Goal: Task Accomplishment & Management: Complete application form

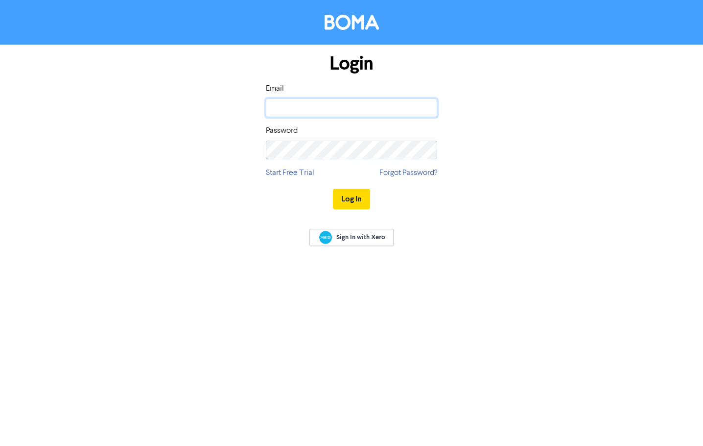
click at [367, 106] on input "email" at bounding box center [351, 107] width 171 height 19
type input "[PERSON_NAME][EMAIL_ADDRESS][PERSON_NAME][DOMAIN_NAME]"
click at [363, 199] on button "Log In" at bounding box center [351, 199] width 37 height 21
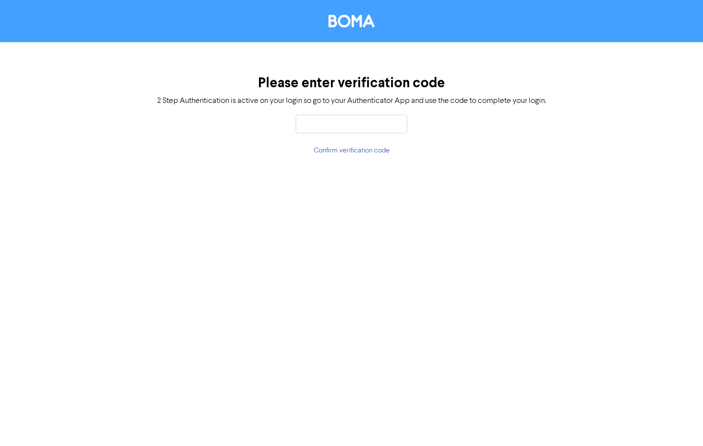
click at [364, 118] on input "text" at bounding box center [352, 124] width 112 height 19
type input "647479"
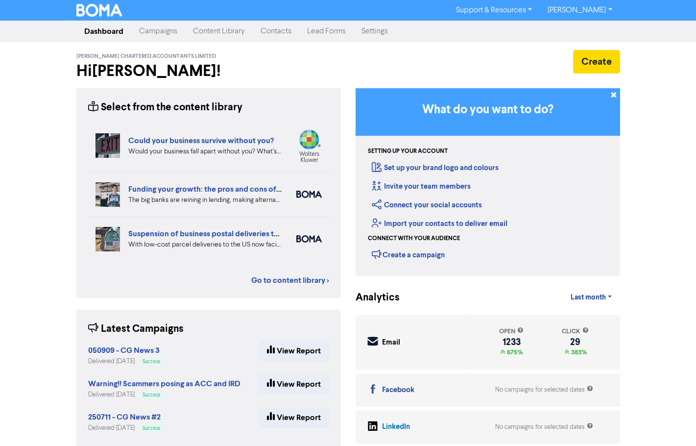
click at [274, 33] on link "Contacts" at bounding box center [276, 32] width 47 height 20
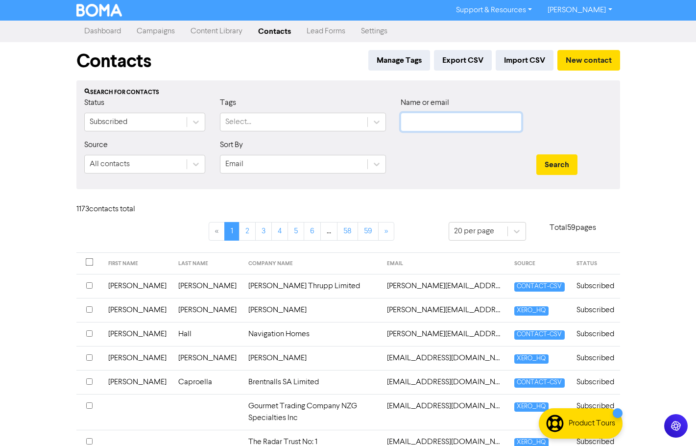
click at [416, 119] on input "text" at bounding box center [461, 122] width 121 height 19
click at [454, 121] on input "text" at bounding box center [461, 122] width 121 height 19
paste input "[EMAIL_ADDRESS][DOMAIN_NAME]"
type input "[EMAIL_ADDRESS][DOMAIN_NAME]"
click at [548, 167] on button "Search" at bounding box center [556, 164] width 41 height 21
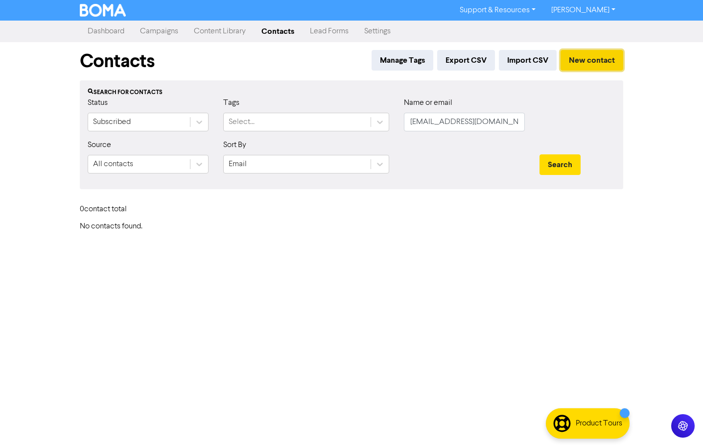
click at [591, 55] on button "New contact" at bounding box center [592, 60] width 63 height 21
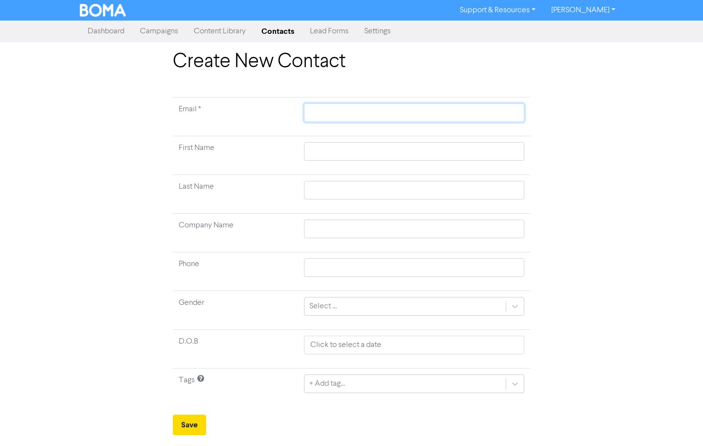
click at [323, 111] on input "text" at bounding box center [414, 112] width 220 height 19
paste input "[EMAIL_ADDRESS][DOMAIN_NAME]"
type input "[EMAIL_ADDRESS][DOMAIN_NAME]"
click at [325, 152] on input "text" at bounding box center [414, 151] width 220 height 19
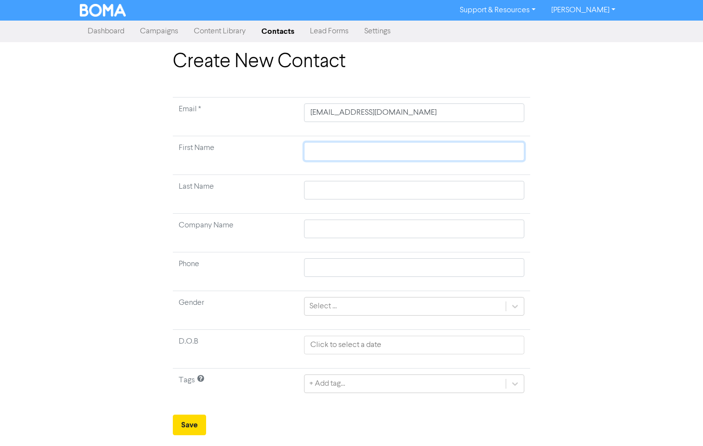
type input "R"
type input "Ro"
type input "[PERSON_NAME]"
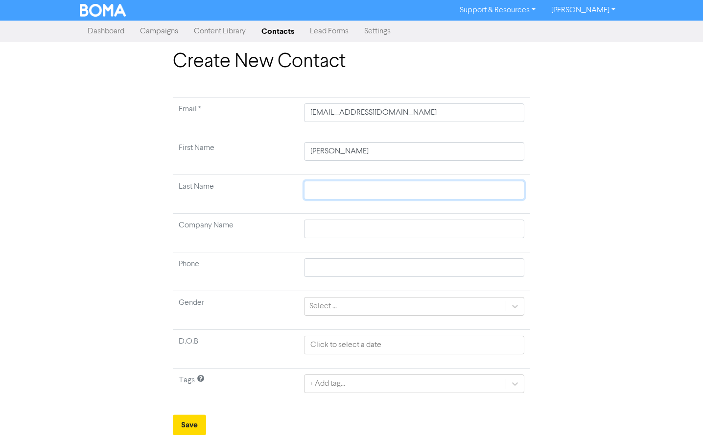
type input "Q"
type input "Qu"
type input "Qui"
type input "Quin"
type input "[PERSON_NAME]"
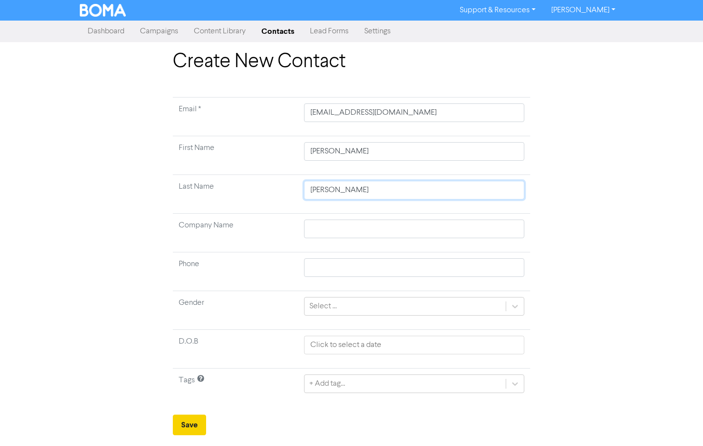
type input "[PERSON_NAME]"
click at [184, 424] on button "Save" at bounding box center [189, 424] width 33 height 21
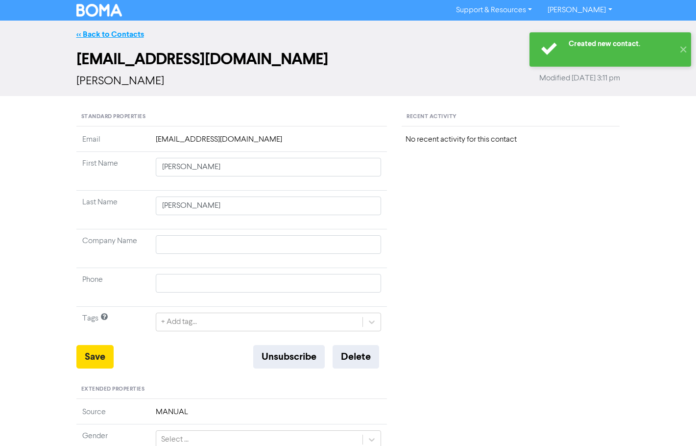
click at [107, 35] on link "<< Back to Contacts" at bounding box center [110, 34] width 68 height 10
